Goal: Task Accomplishment & Management: Manage account settings

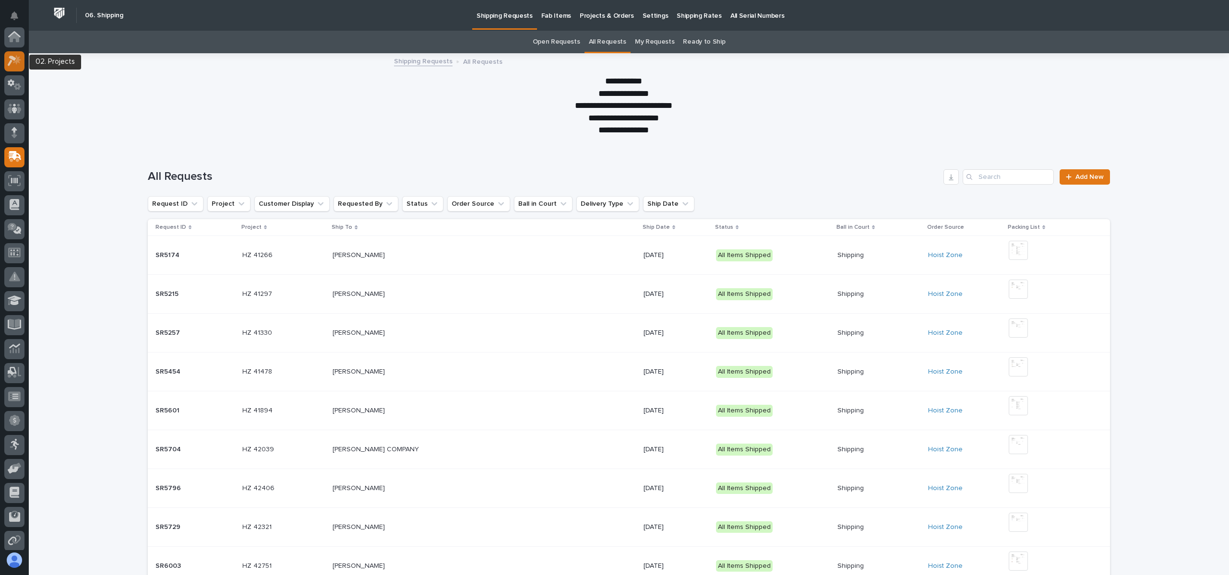
click at [21, 52] on link at bounding box center [14, 61] width 20 height 20
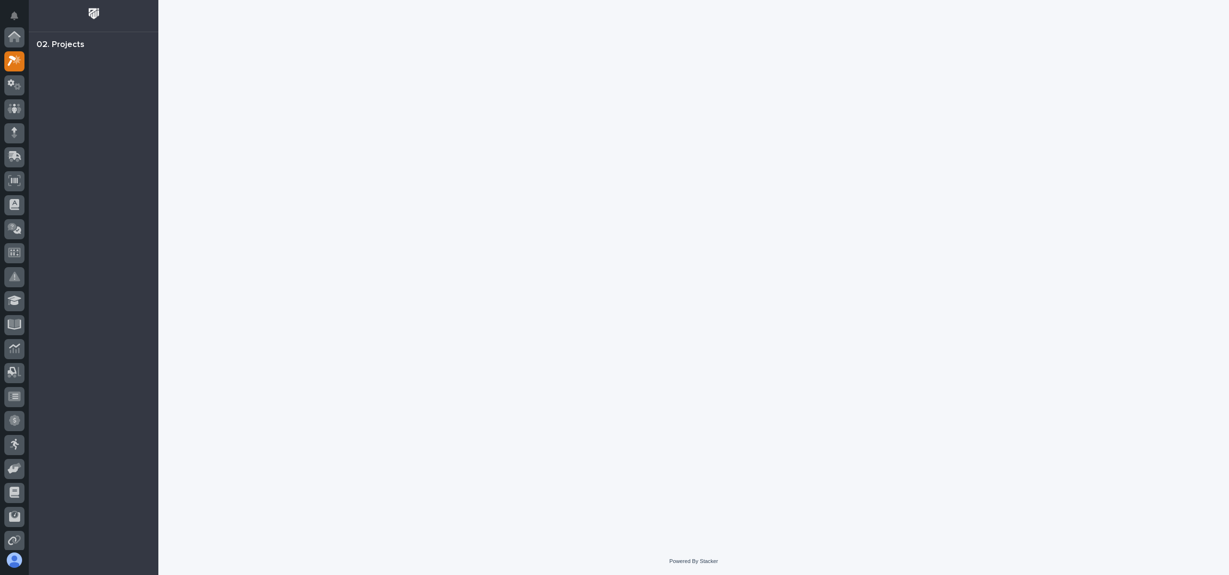
scroll to position [24, 0]
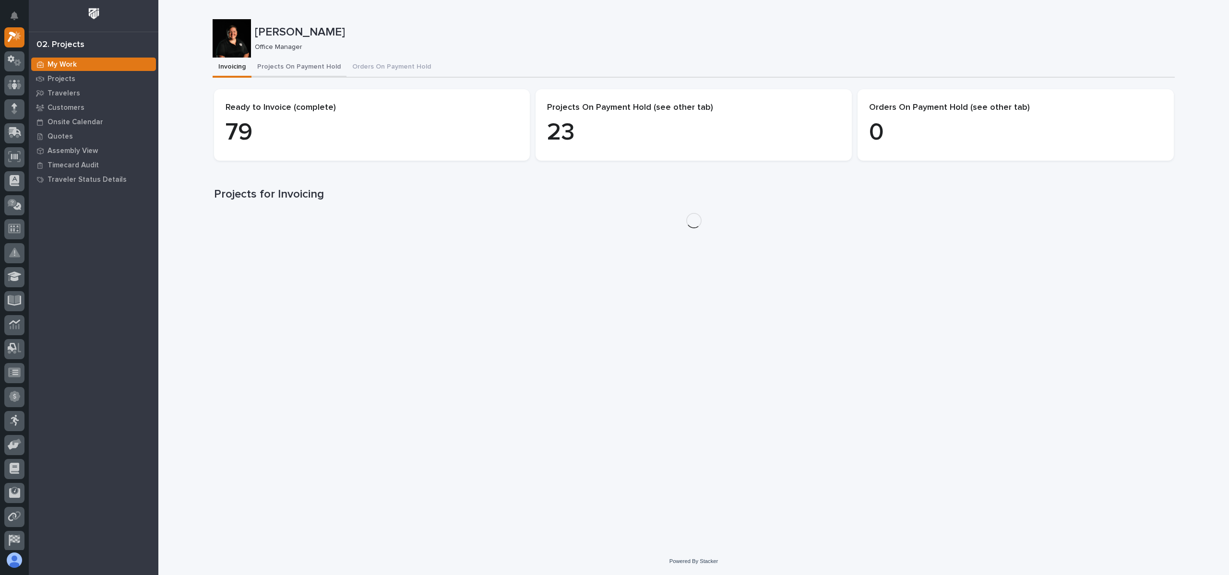
click at [321, 70] on button "Projects On Payment Hold" at bounding box center [298, 68] width 95 height 20
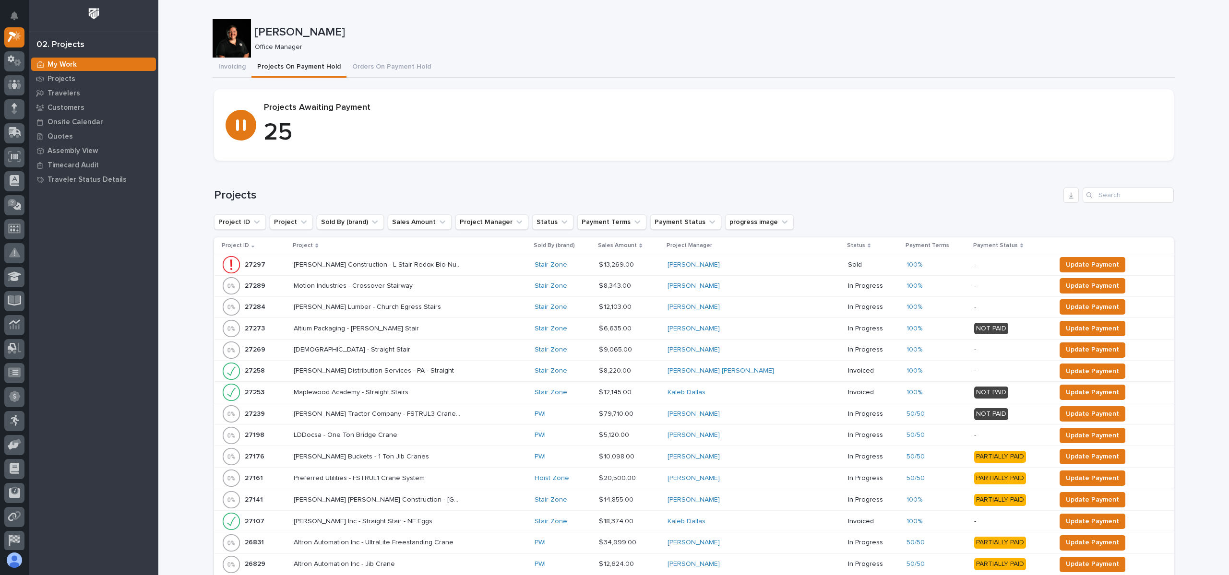
click at [307, 239] on th "Project" at bounding box center [410, 245] width 241 height 17
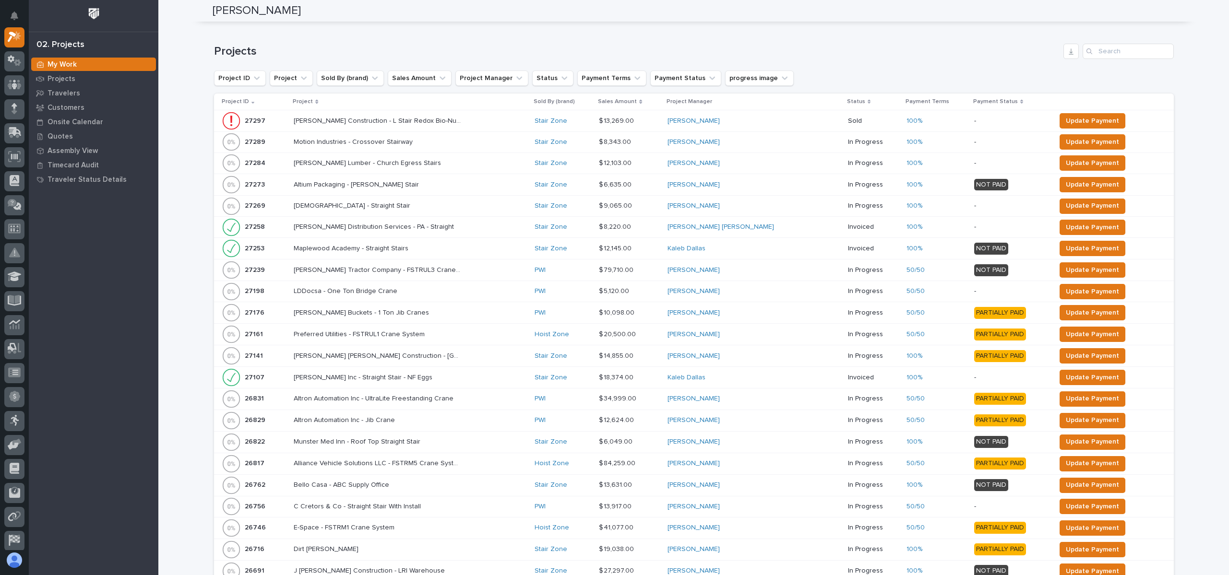
click at [308, 100] on p "Project" at bounding box center [303, 101] width 20 height 11
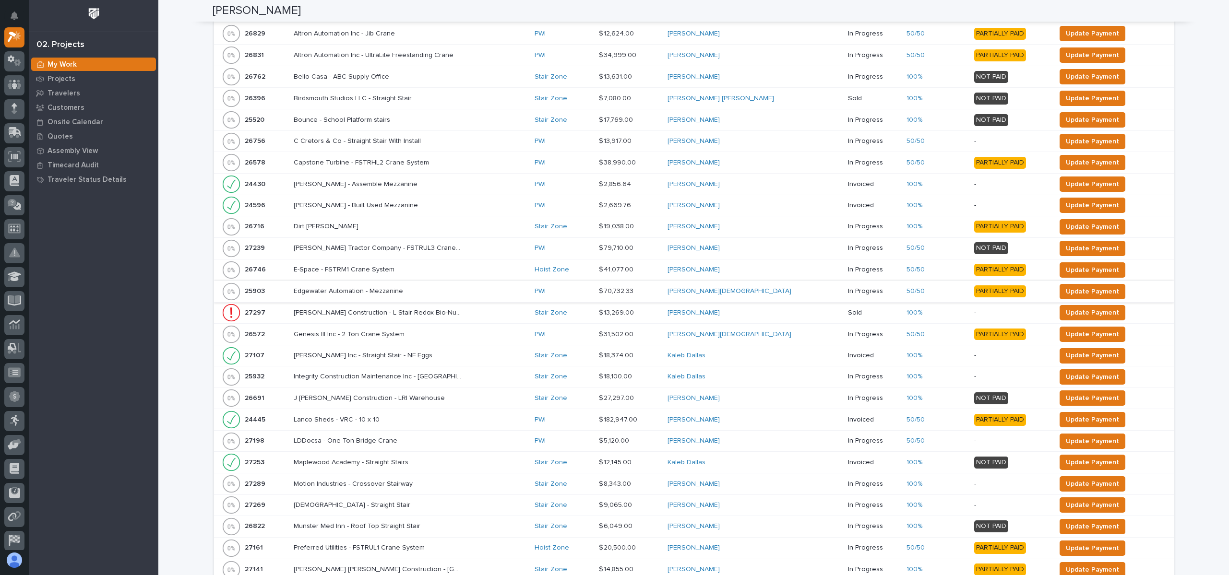
scroll to position [288, 0]
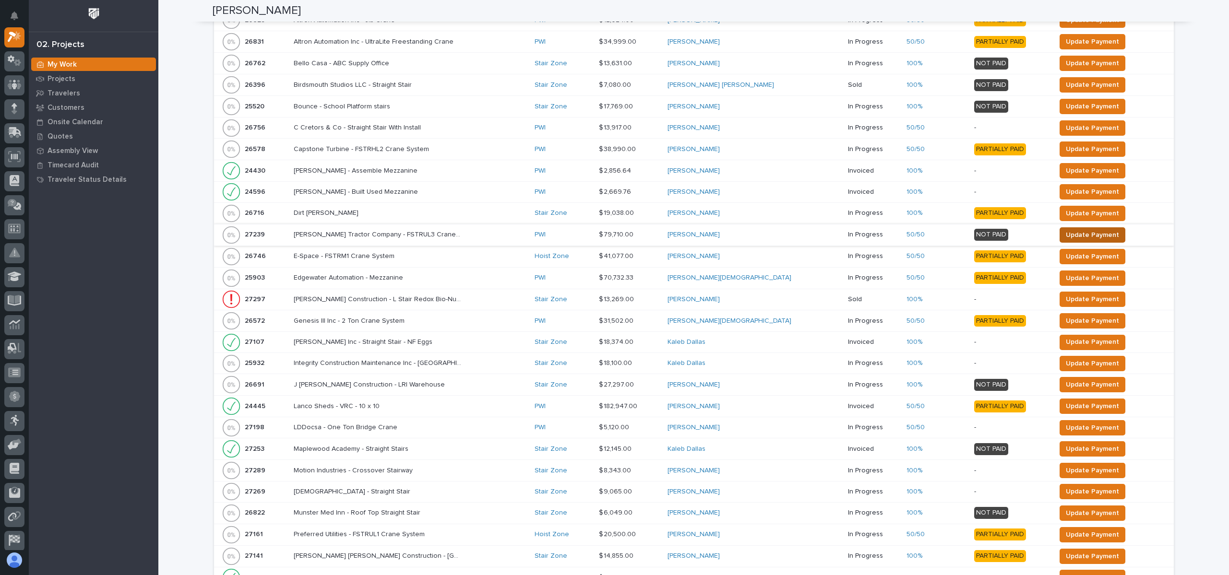
click at [1066, 232] on span "Update Payment" at bounding box center [1092, 235] width 53 height 12
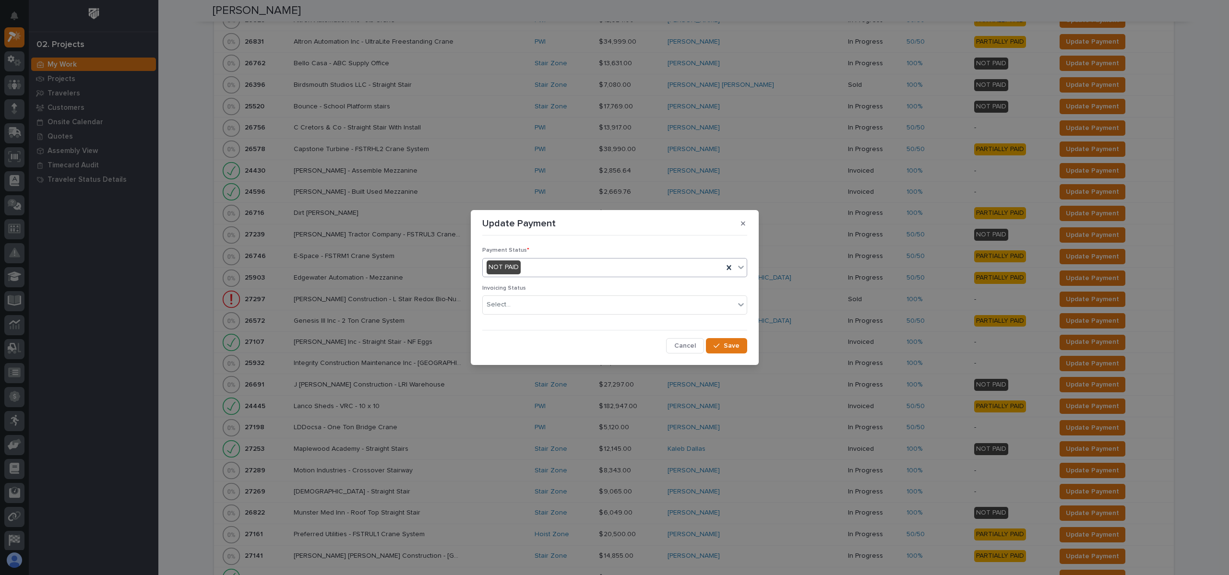
click at [565, 264] on div "NOT PAID" at bounding box center [603, 268] width 240 height 16
click at [528, 297] on span "PARTIALLY PAID" at bounding box center [512, 302] width 52 height 11
click at [739, 348] on button "Save" at bounding box center [726, 345] width 41 height 15
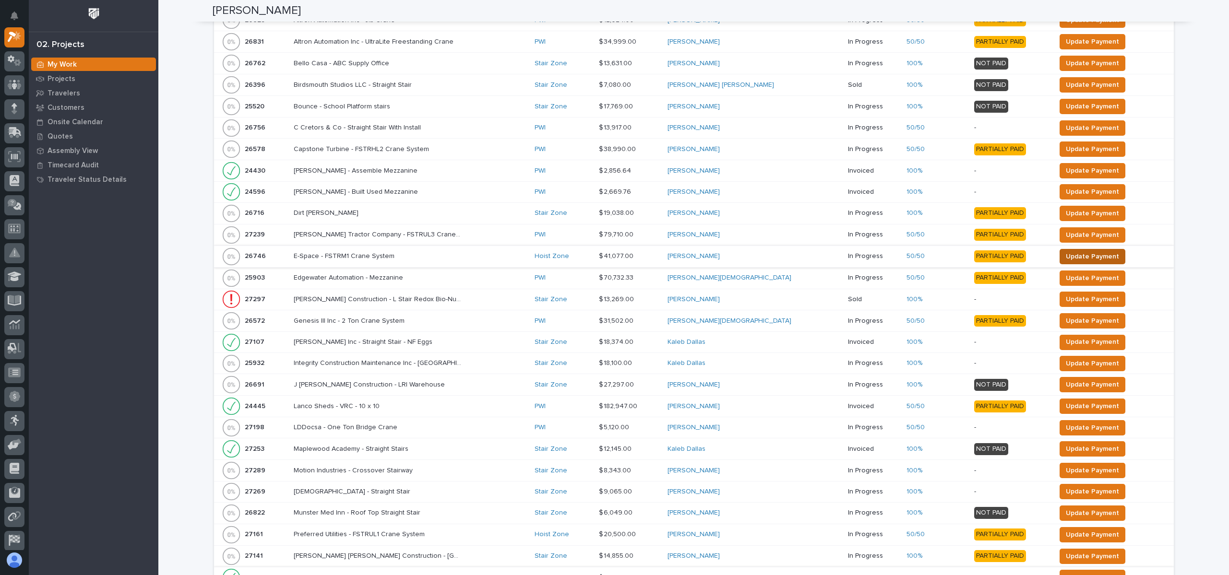
click at [1066, 255] on span "Update Payment" at bounding box center [1092, 257] width 53 height 12
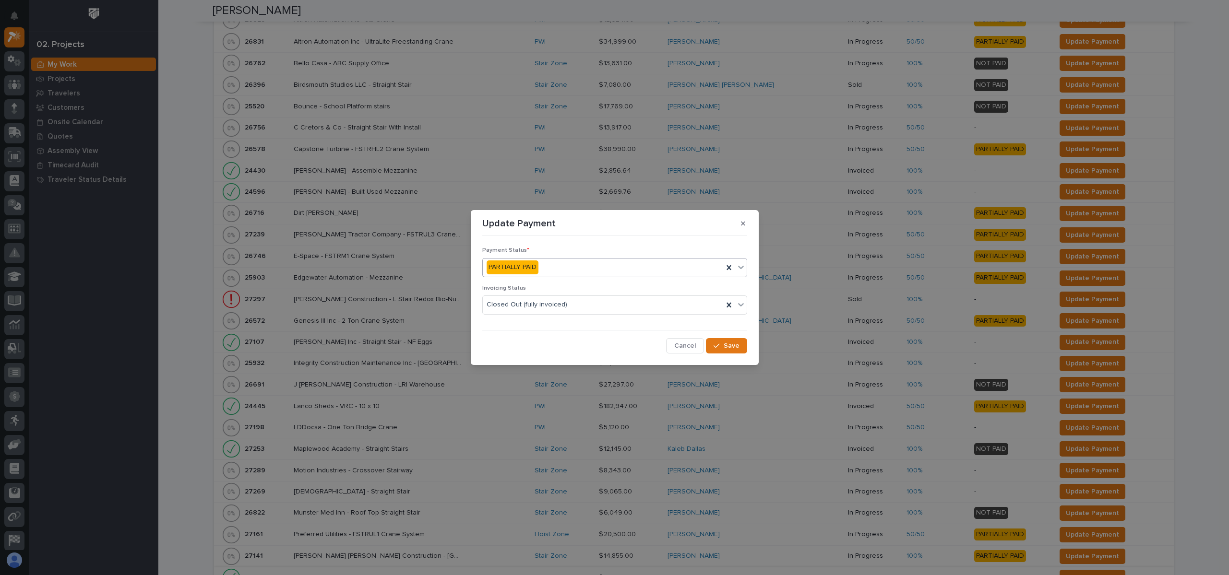
click at [553, 266] on div "PARTIALLY PAID" at bounding box center [603, 268] width 240 height 16
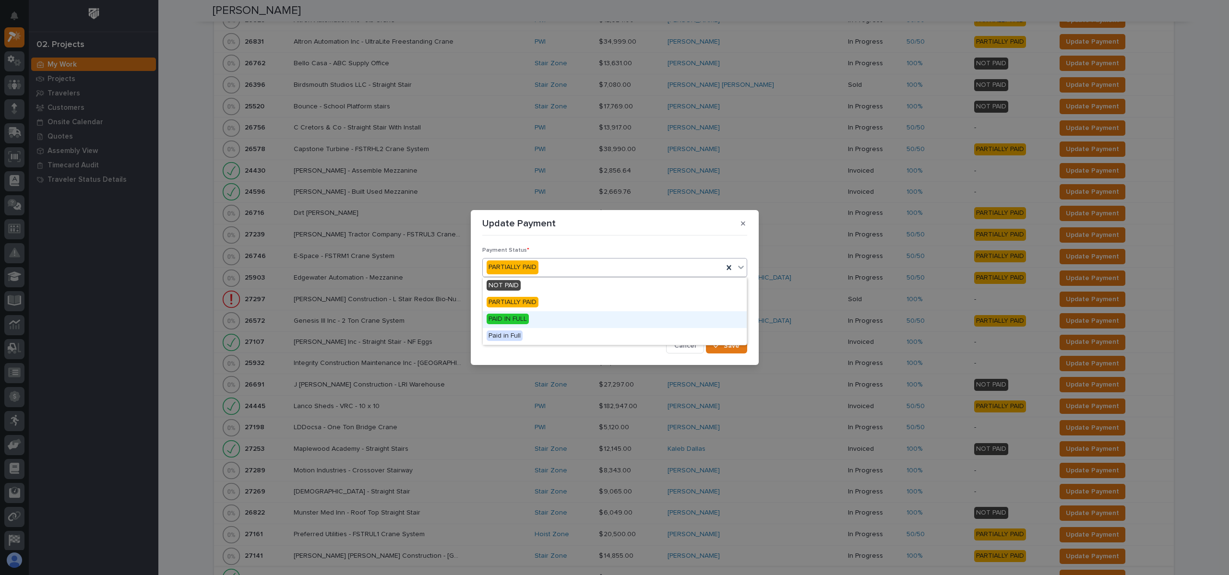
click at [524, 323] on span "PAID IN FULL" at bounding box center [507, 319] width 42 height 11
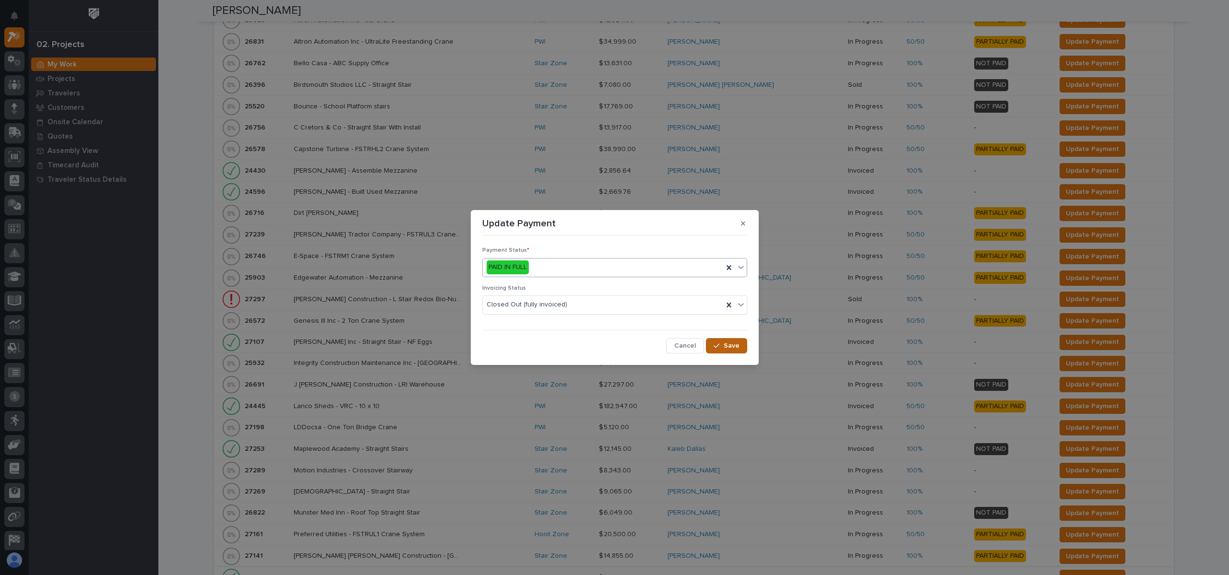
click at [727, 345] on span "Save" at bounding box center [732, 346] width 16 height 9
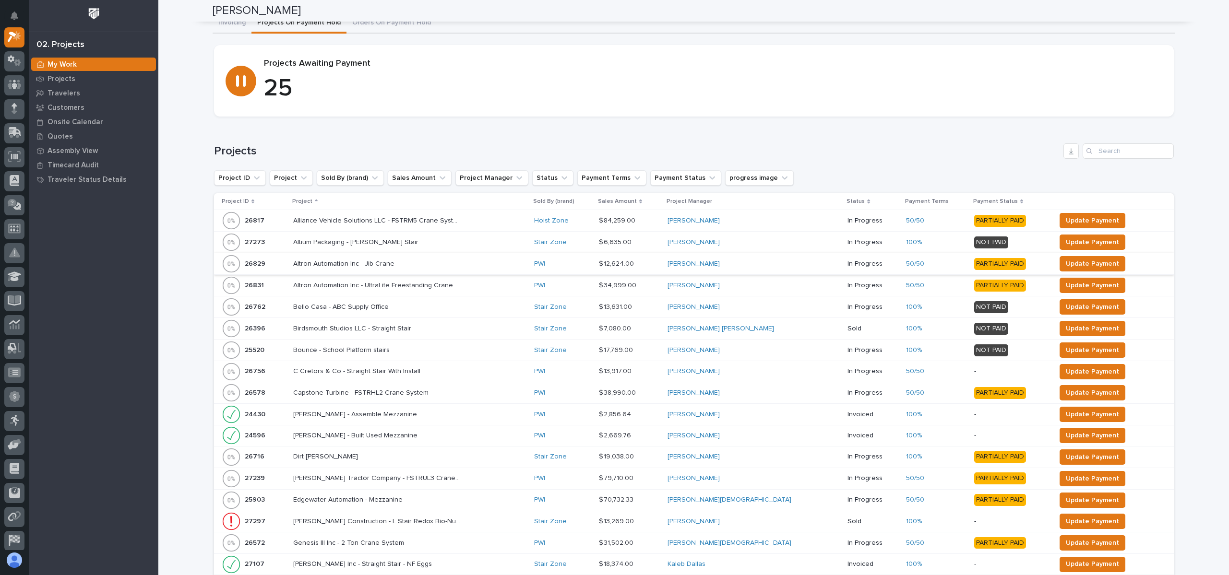
scroll to position [0, 0]
